Goal: Navigation & Orientation: Find specific page/section

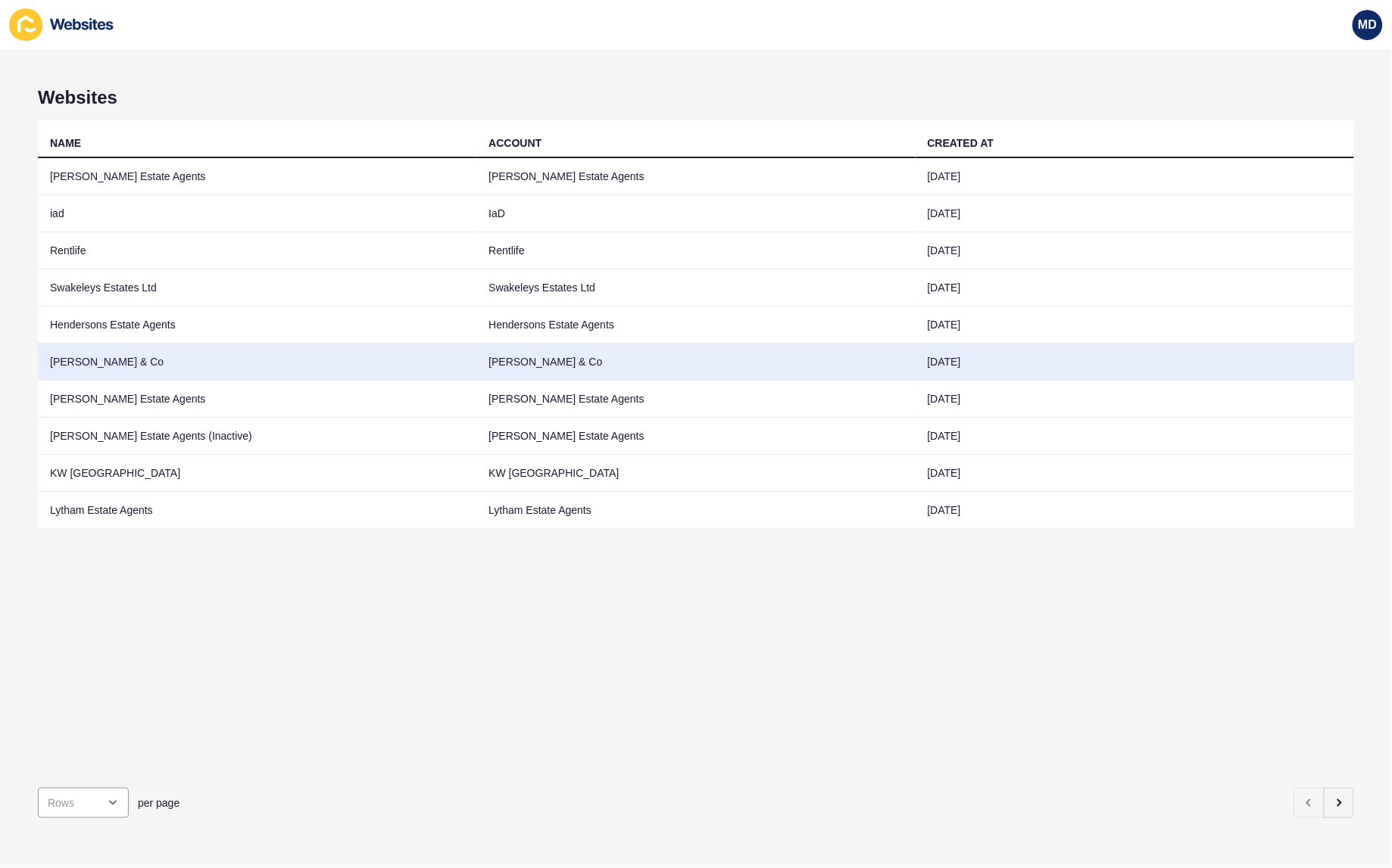
click at [182, 369] on td "[PERSON_NAME] & Co" at bounding box center [257, 362] width 439 height 37
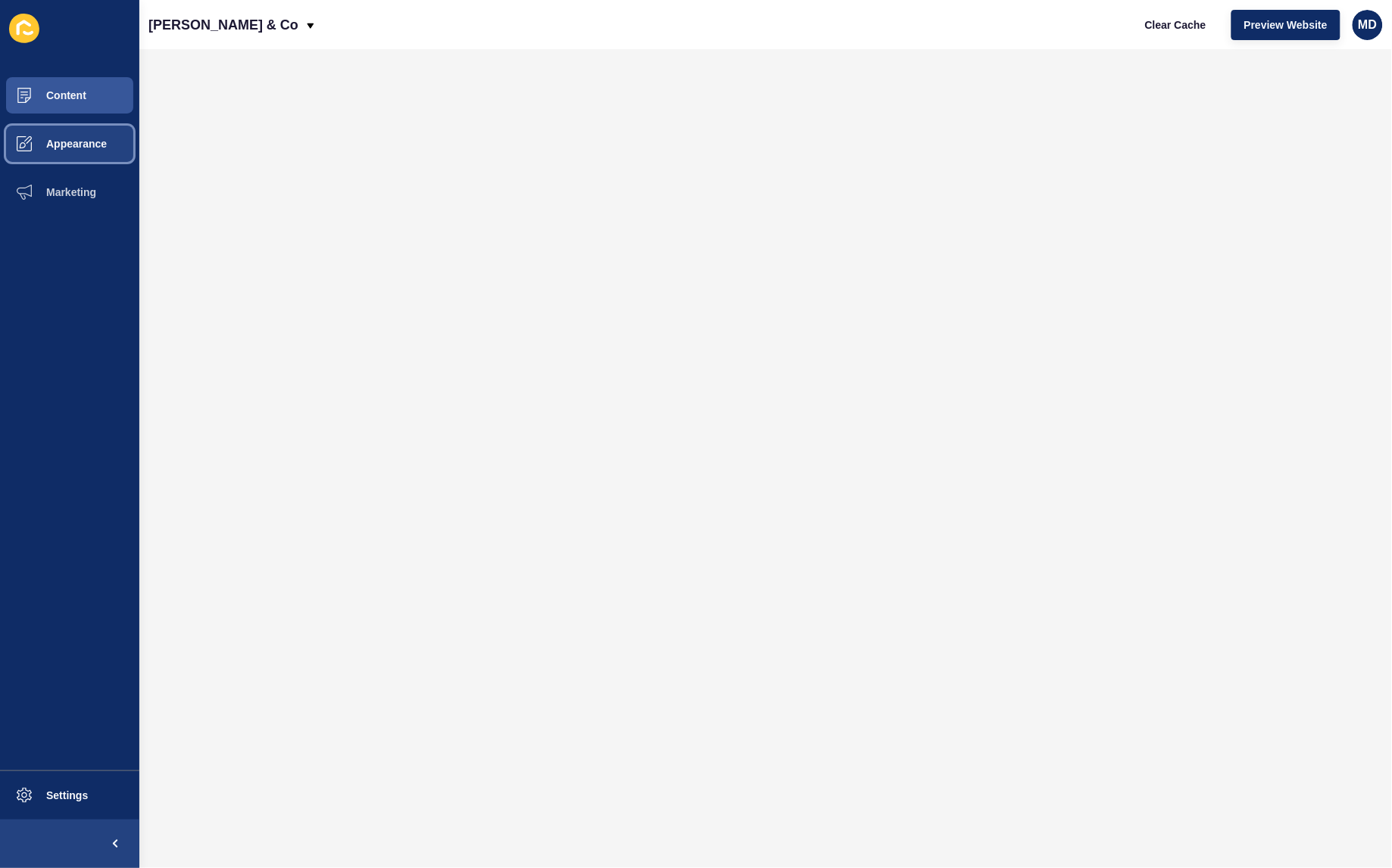
click at [68, 132] on button "Appearance" at bounding box center [70, 143] width 139 height 49
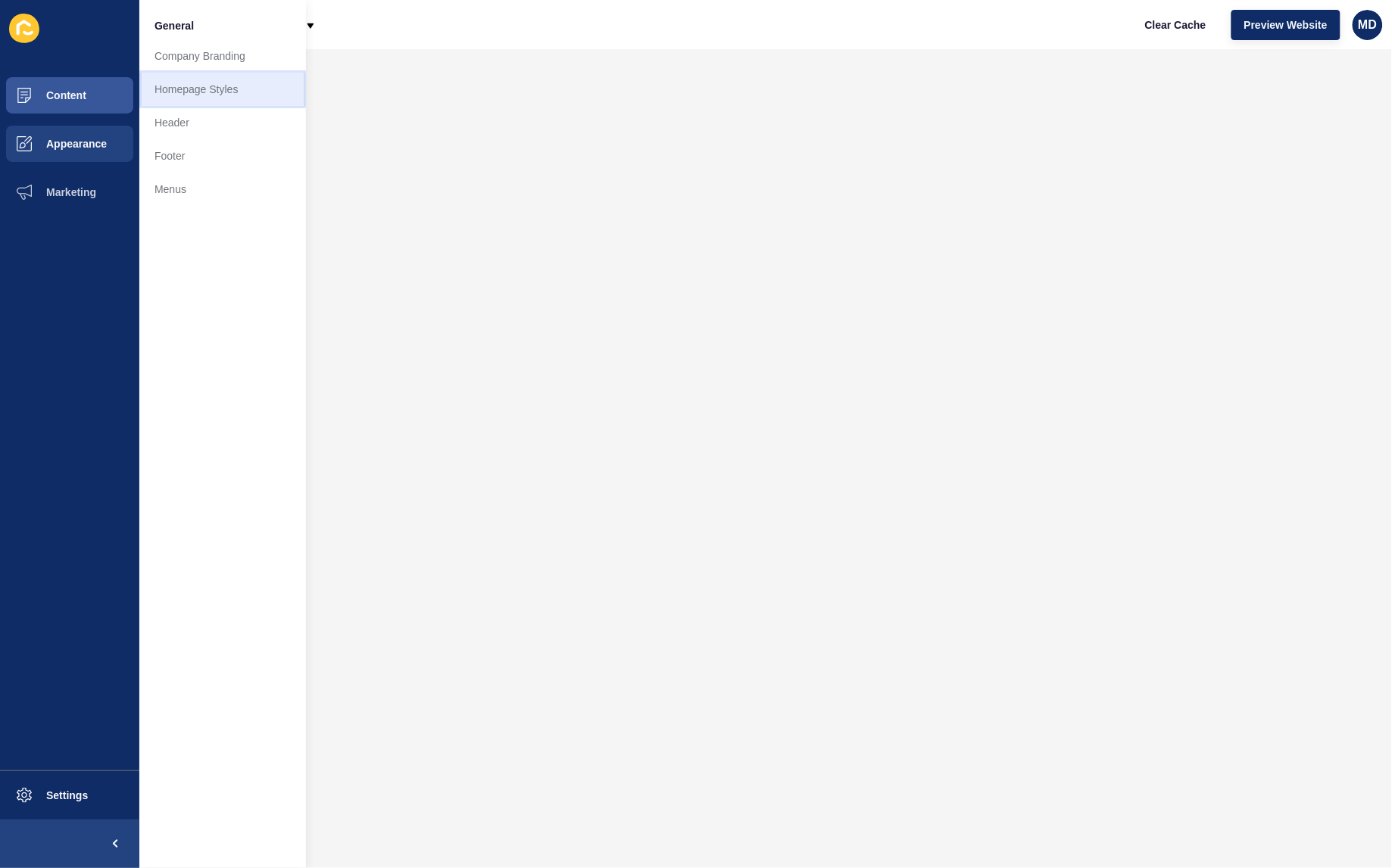
click at [221, 84] on link "Homepage Styles" at bounding box center [223, 89] width 167 height 33
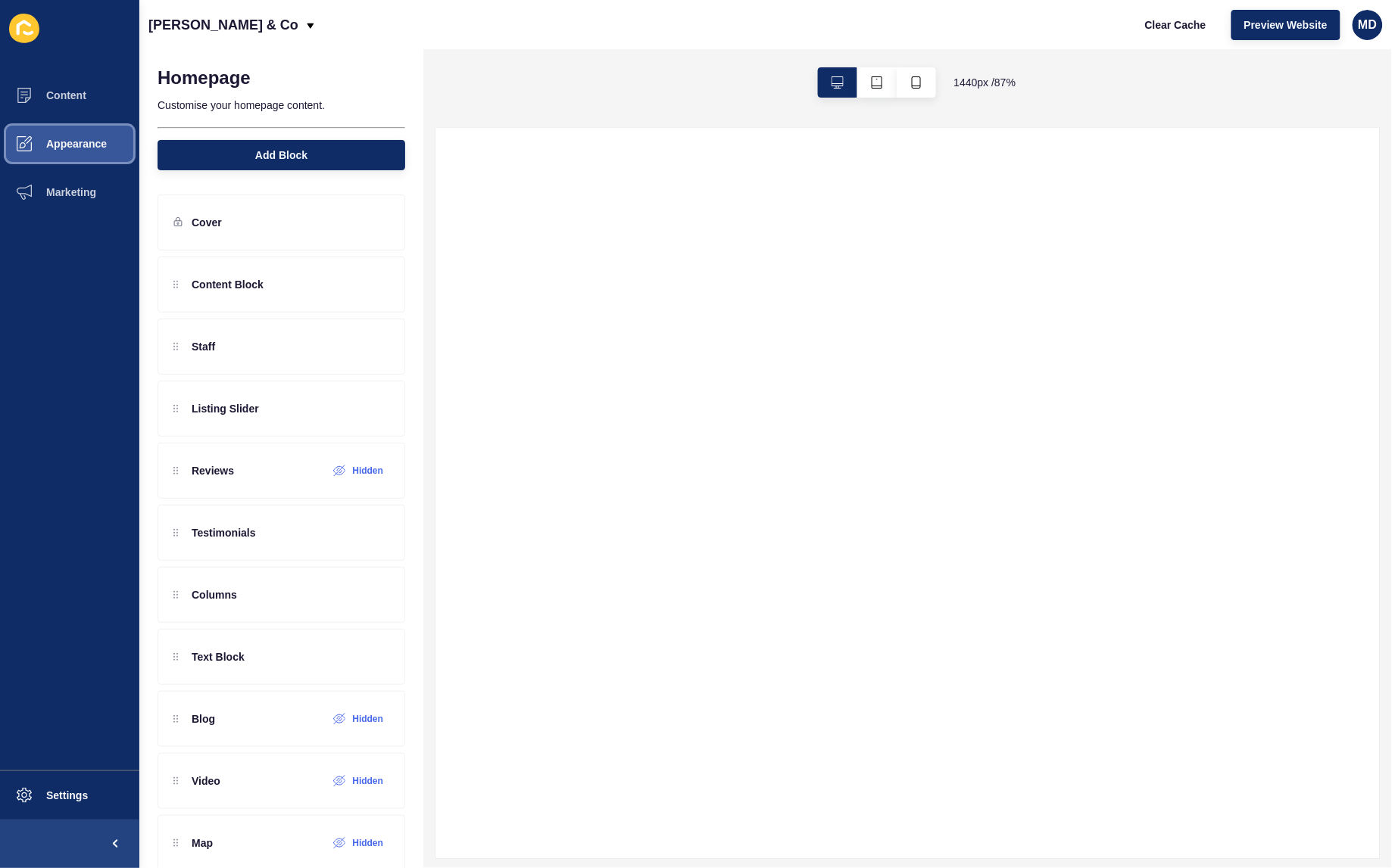
click at [81, 158] on button "Appearance" at bounding box center [70, 143] width 139 height 49
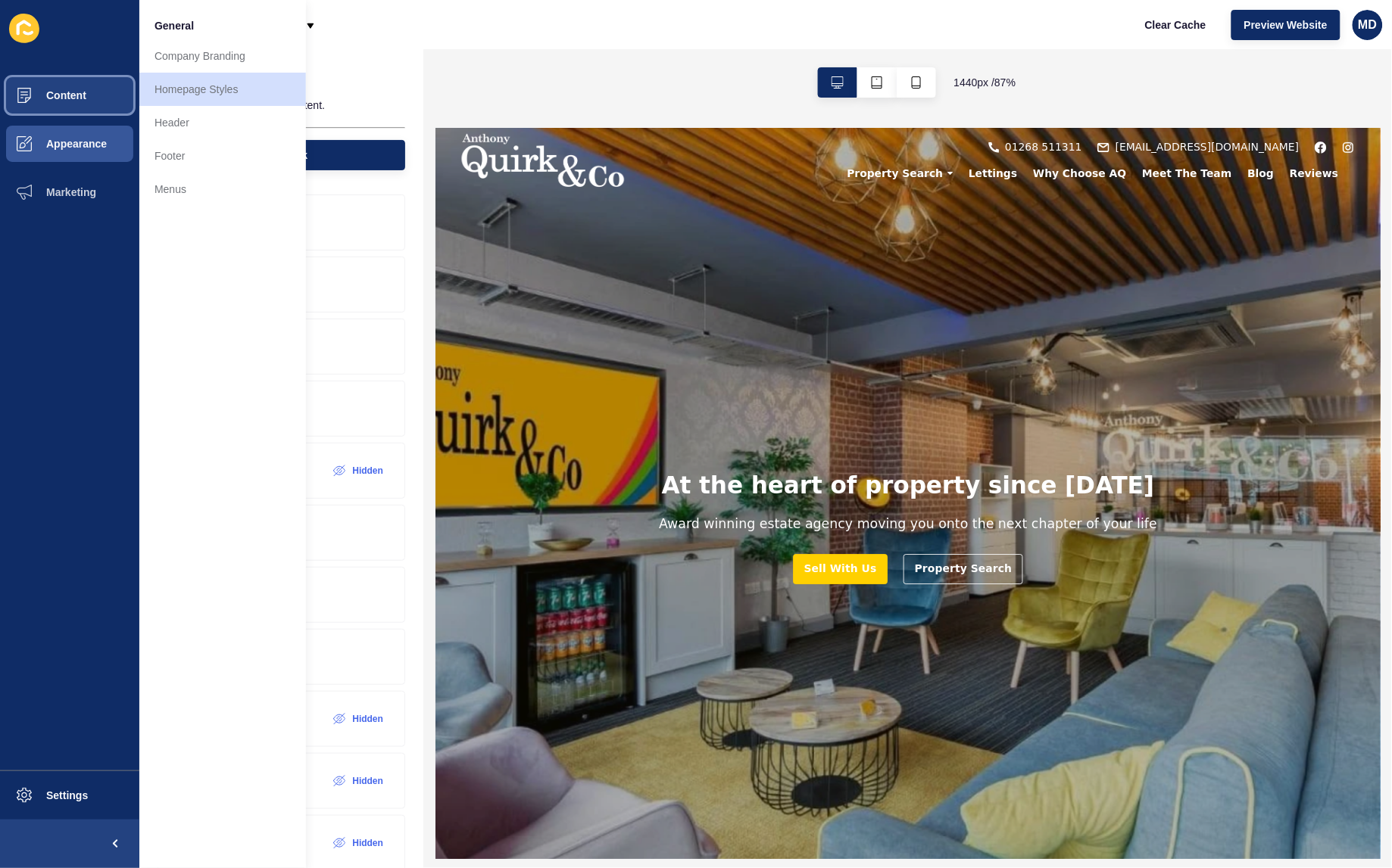
click at [64, 97] on span "Content" at bounding box center [42, 95] width 89 height 12
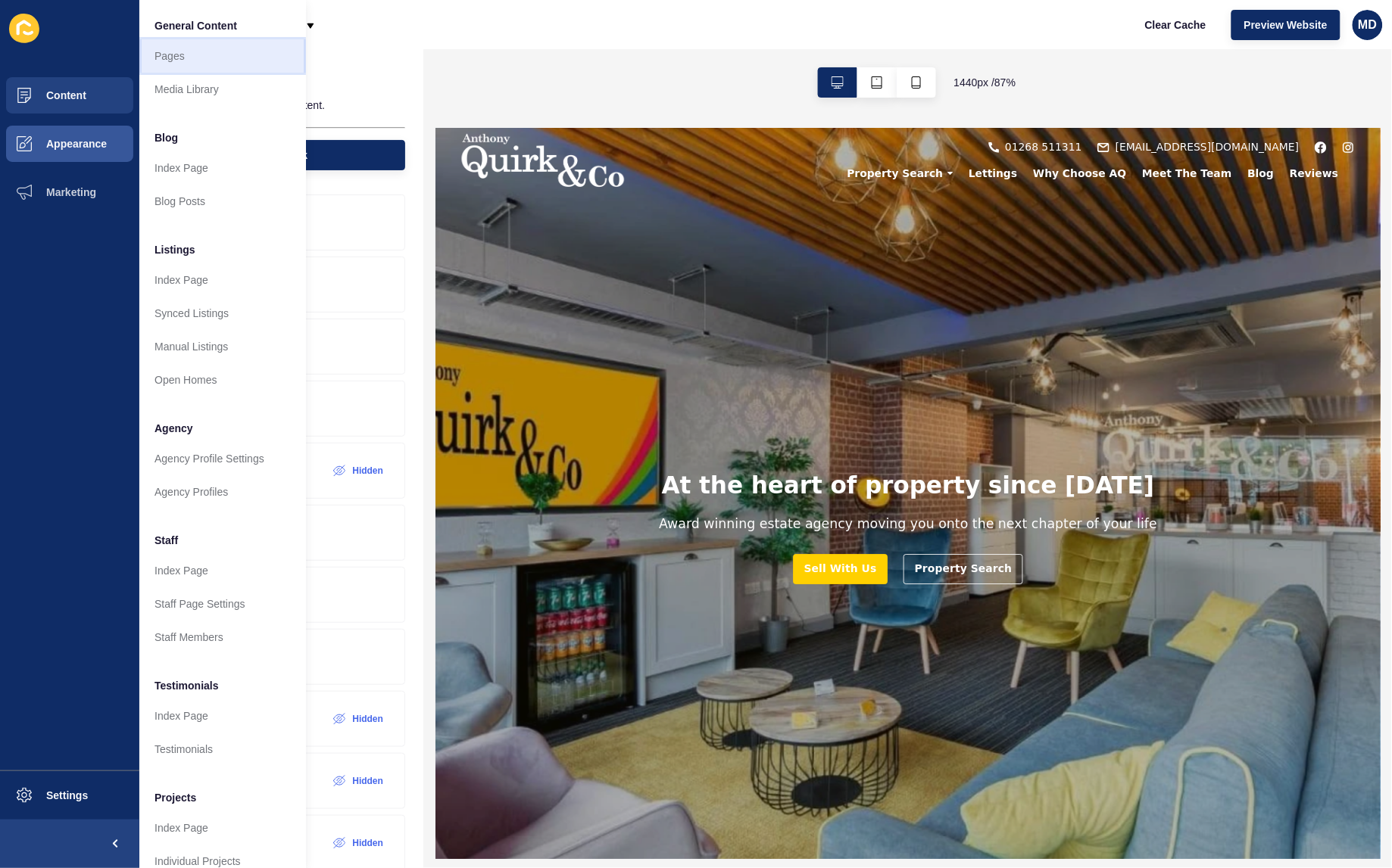
click at [185, 59] on link "Pages" at bounding box center [223, 56] width 167 height 33
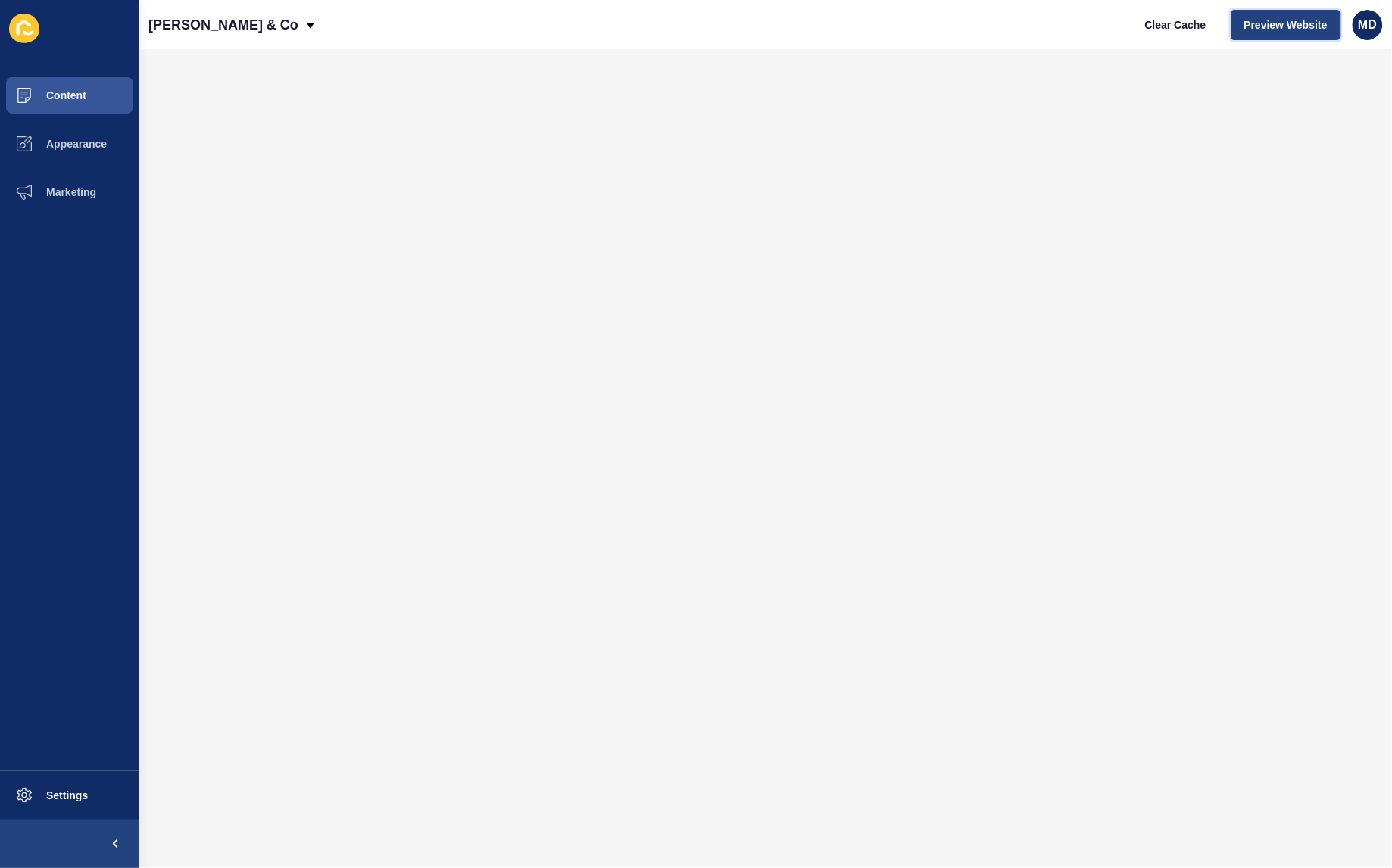
click at [1289, 27] on span "Preview Website" at bounding box center [1286, 25] width 84 height 16
click at [82, 146] on span "Appearance" at bounding box center [52, 143] width 109 height 12
click at [62, 95] on span "Content" at bounding box center [42, 95] width 89 height 12
click at [101, 89] on button "Content" at bounding box center [70, 95] width 139 height 49
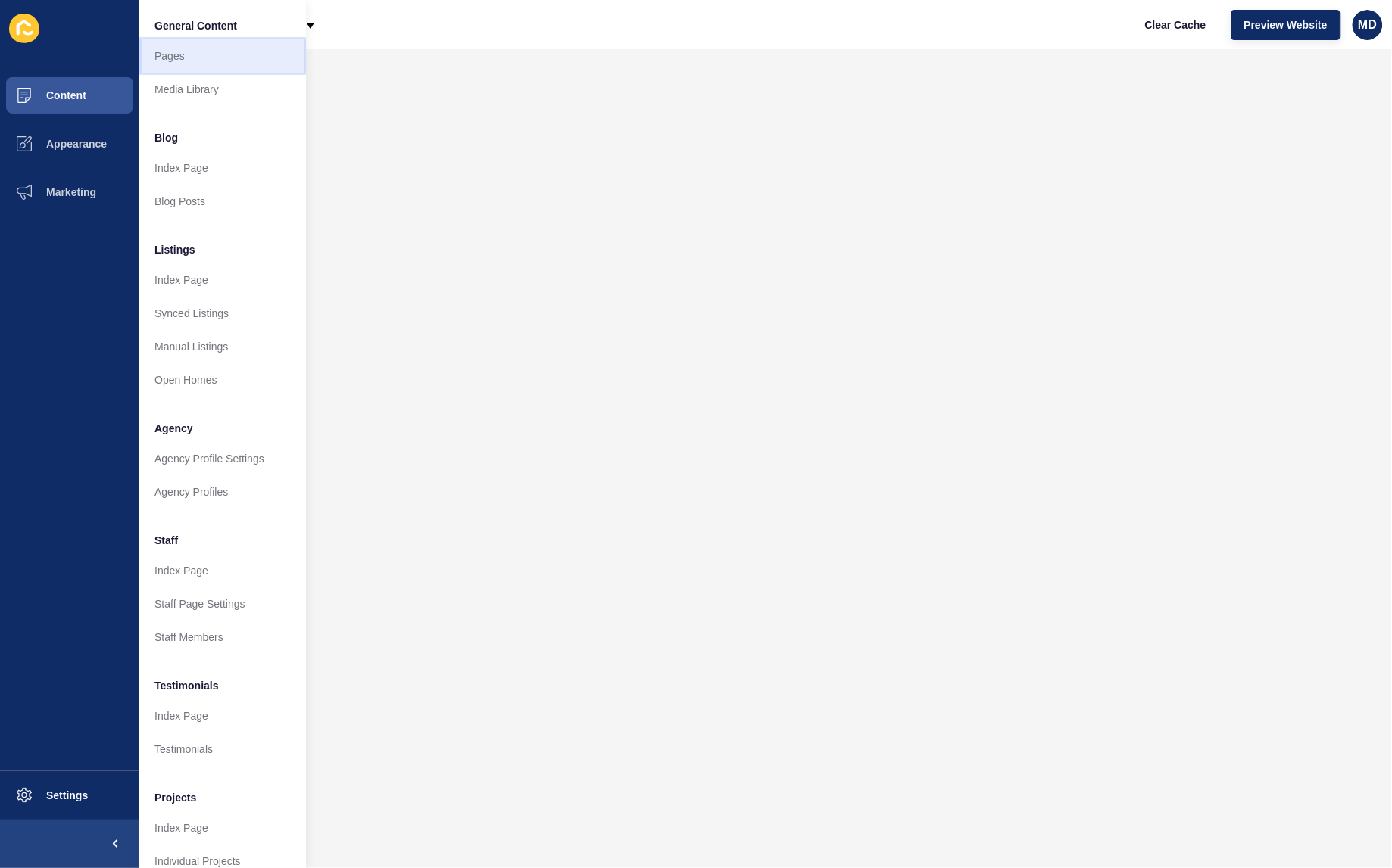
click at [212, 43] on link "Pages" at bounding box center [223, 56] width 167 height 33
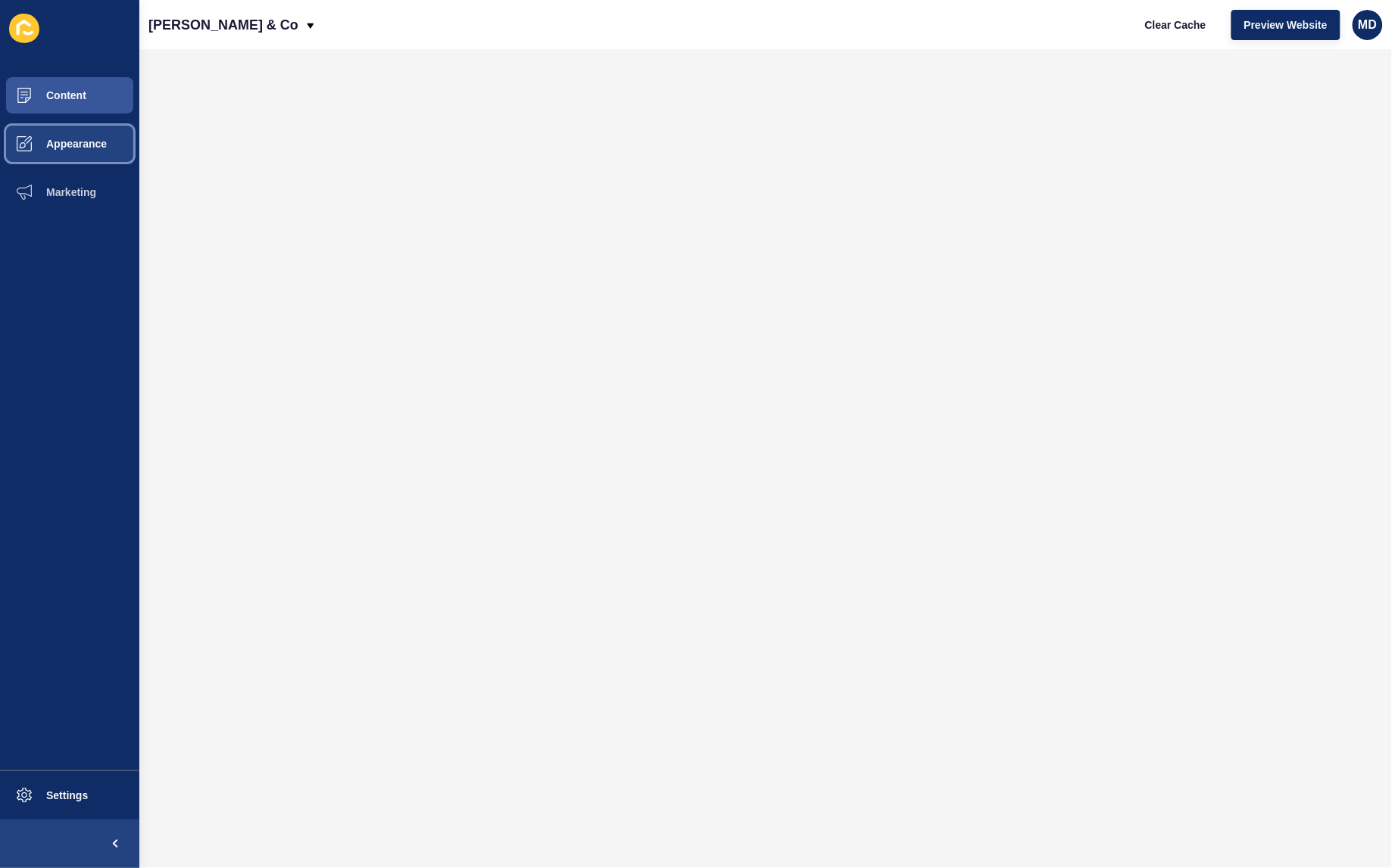
click at [28, 151] on span at bounding box center [24, 143] width 49 height 49
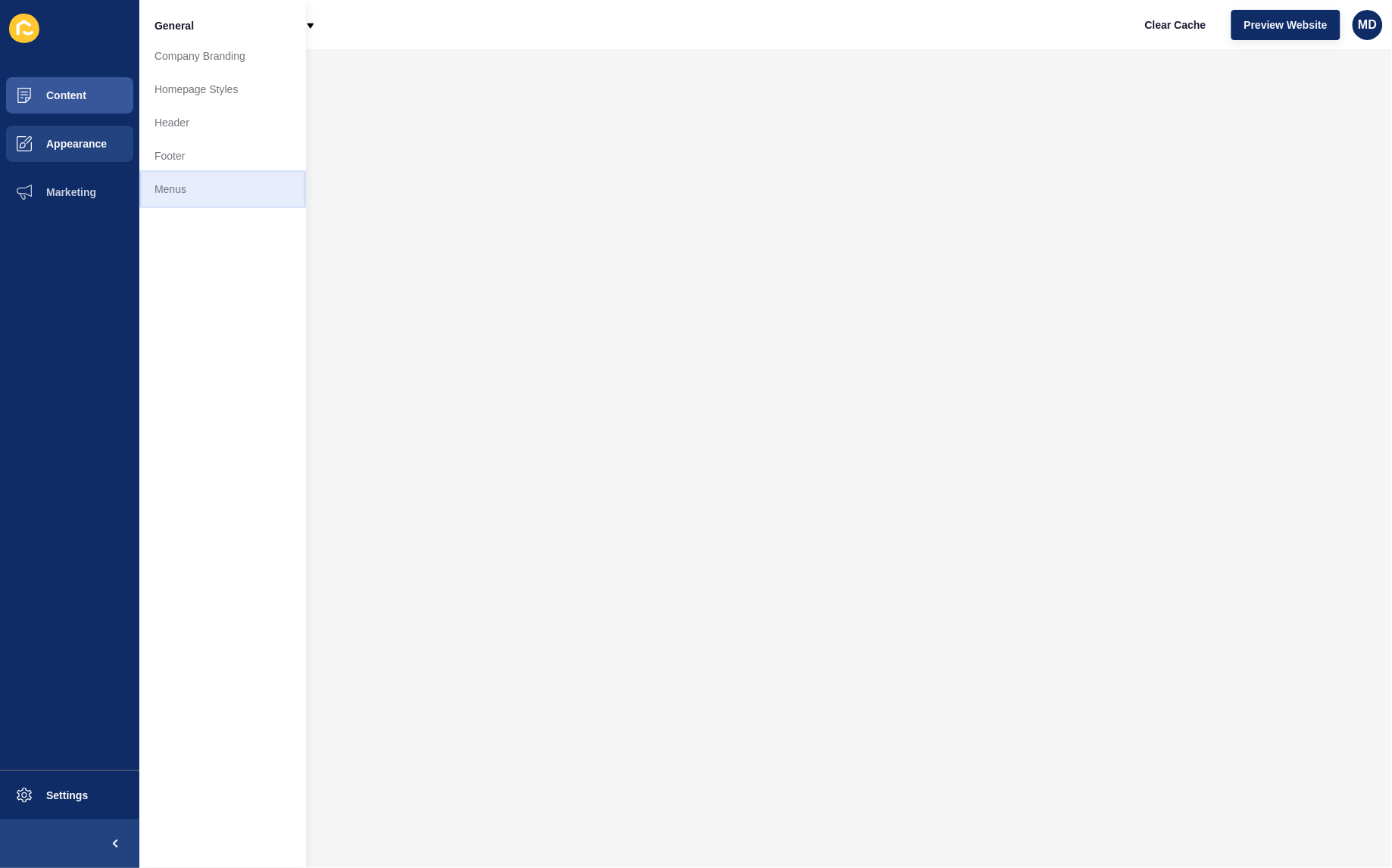
click at [197, 188] on link "Menus" at bounding box center [223, 189] width 167 height 33
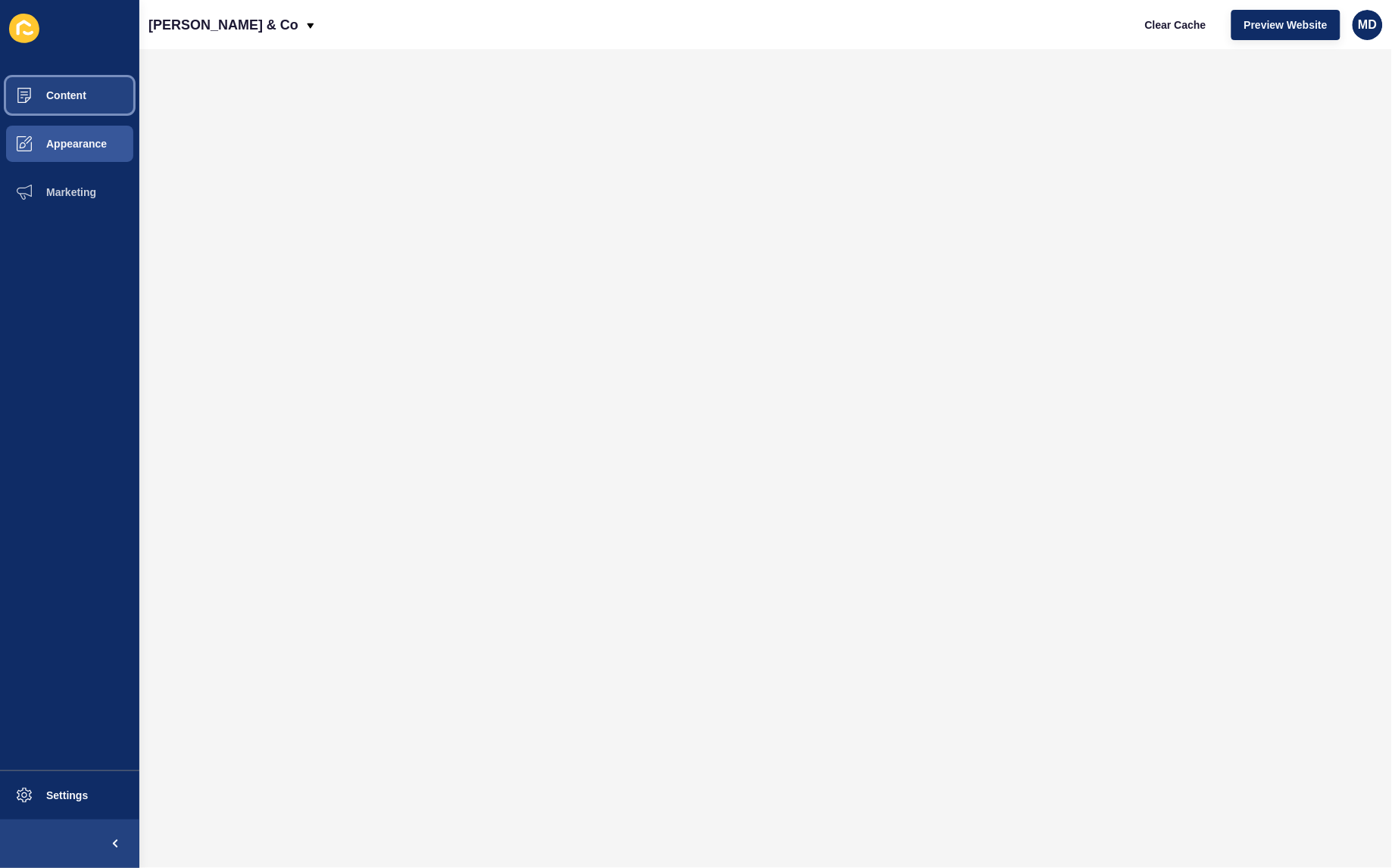
click at [58, 101] on button "Content" at bounding box center [70, 95] width 139 height 49
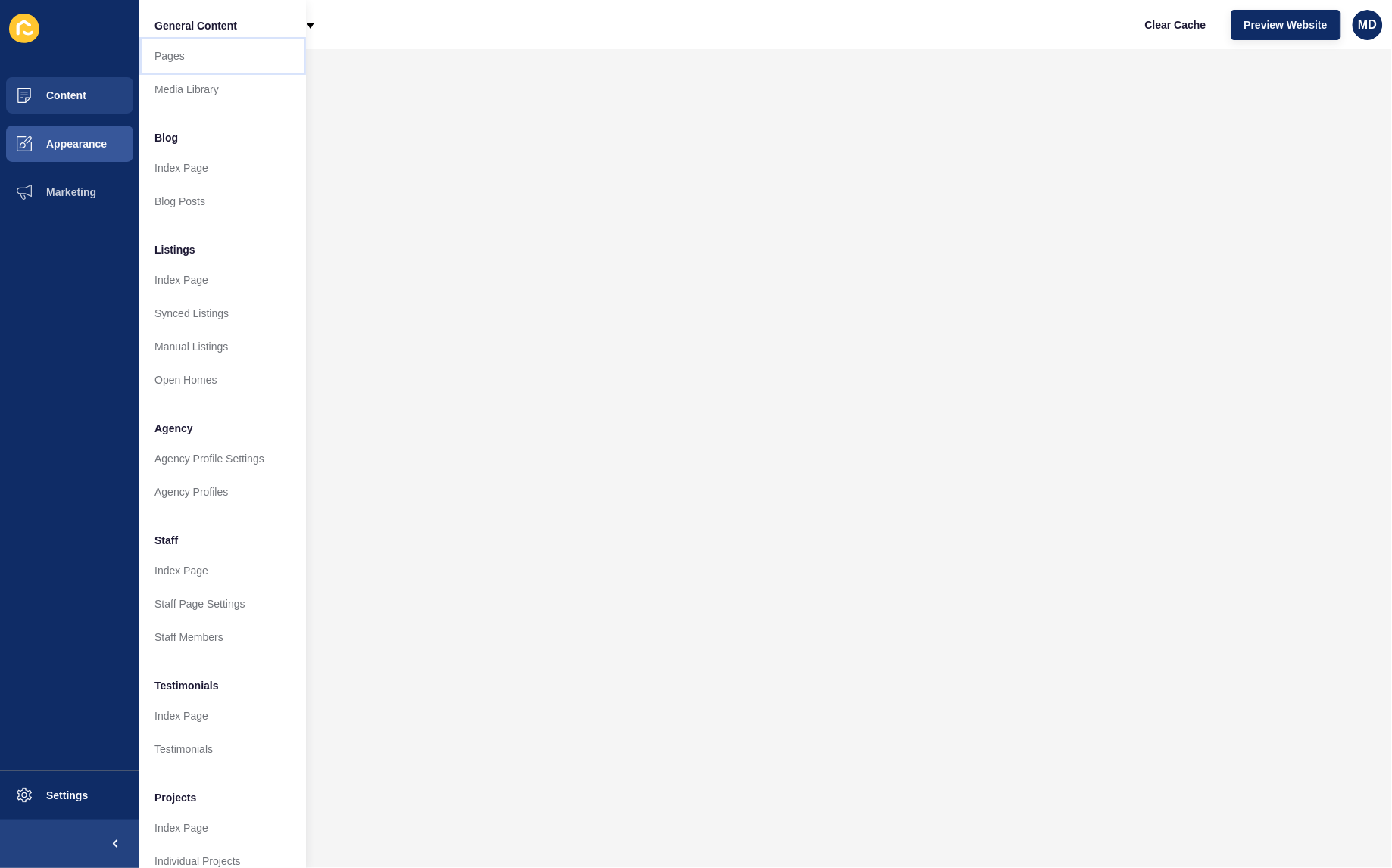
click at [183, 61] on link "Pages" at bounding box center [223, 56] width 167 height 33
